Goal: Information Seeking & Learning: Check status

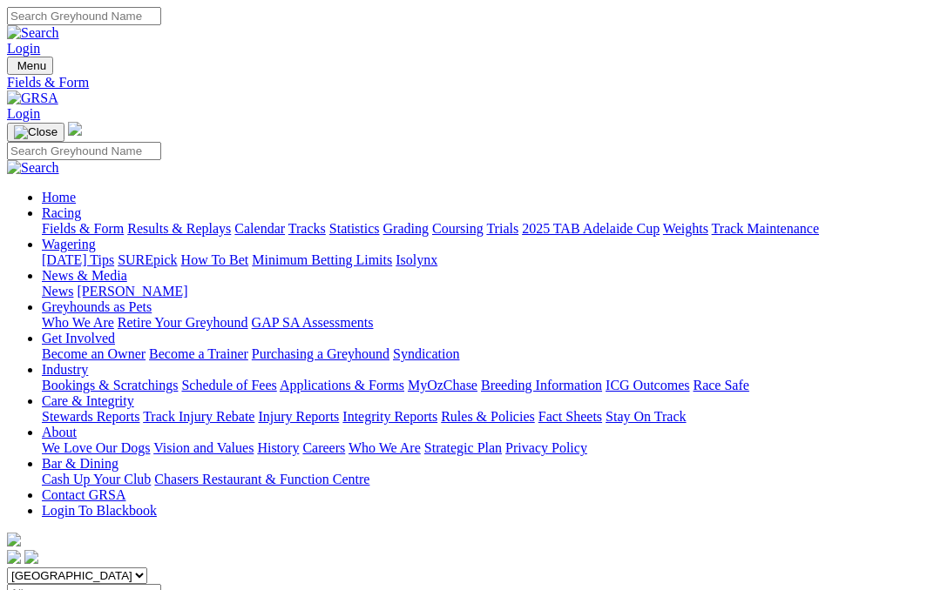
click at [227, 221] on link "Results & Replays" at bounding box center [179, 228] width 104 height 15
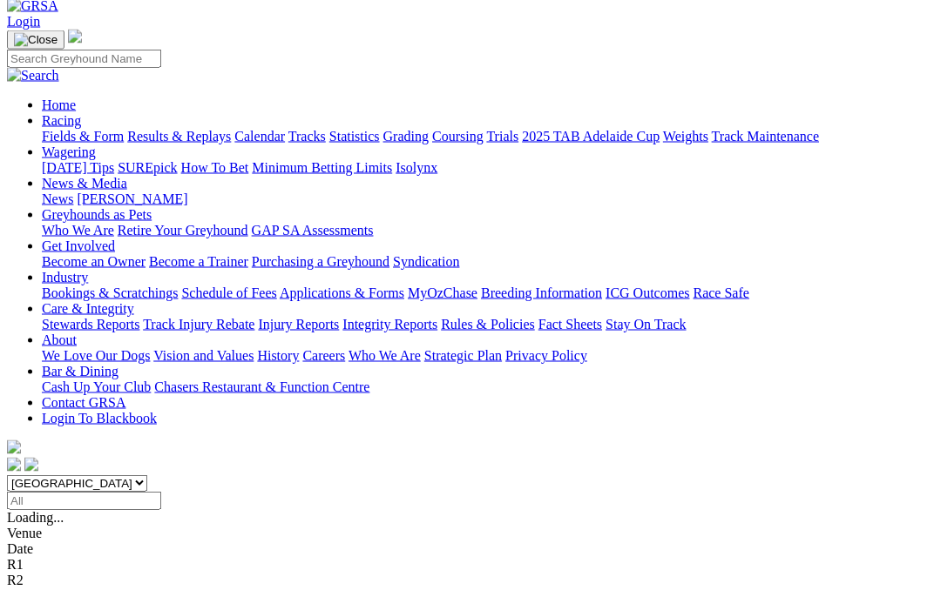
scroll to position [93, 0]
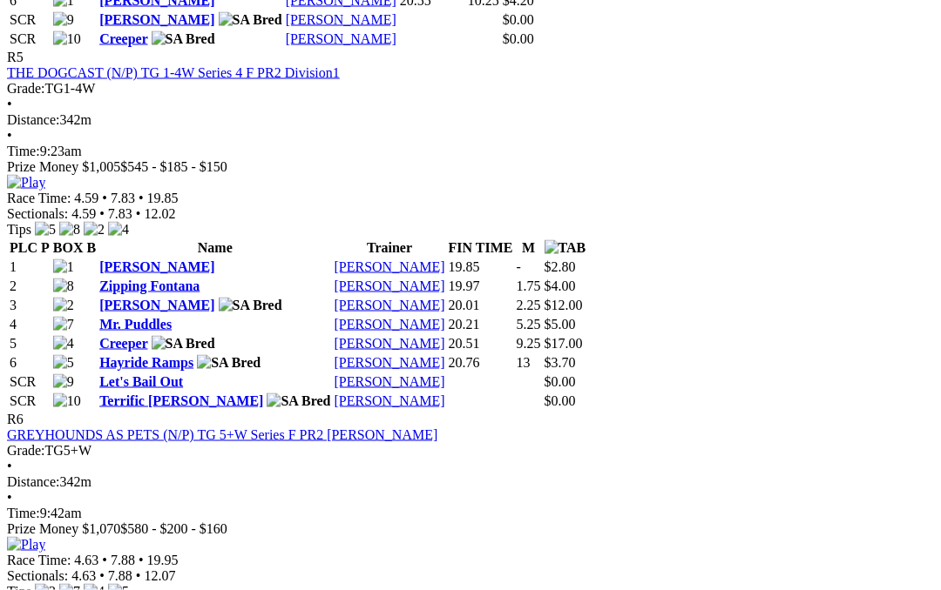
scroll to position [2095, 0]
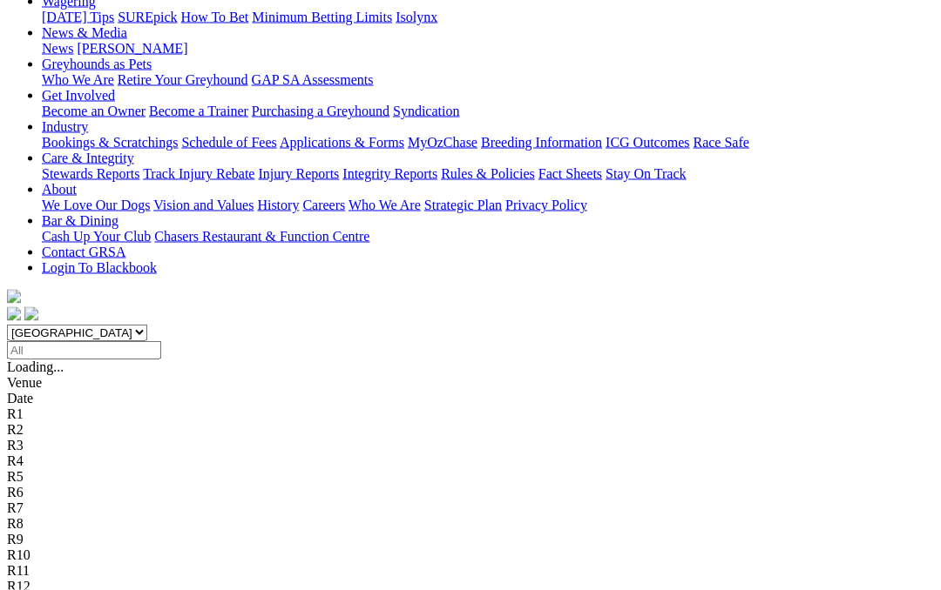
scroll to position [245, 0]
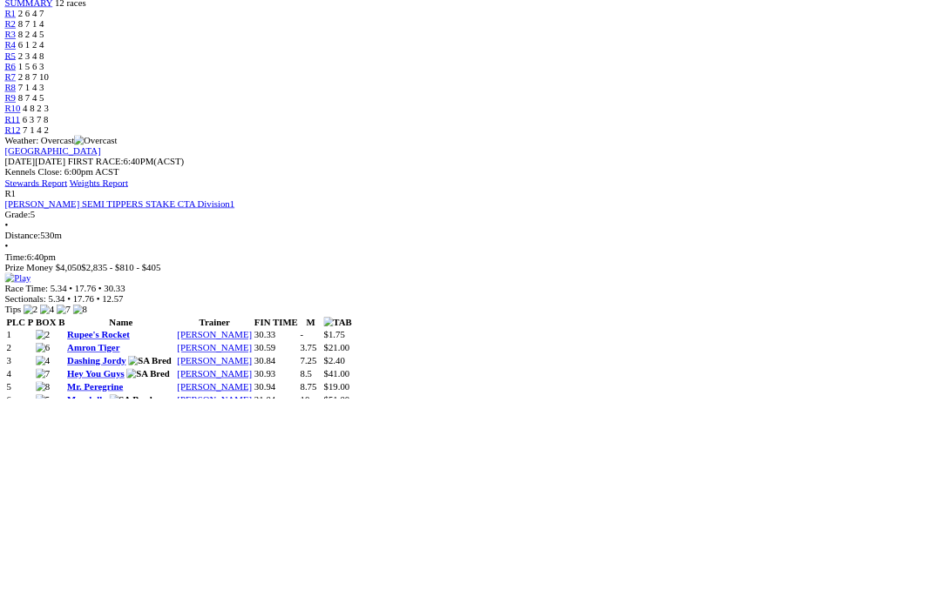
scroll to position [595, 0]
